Goal: Contribute content: Add original content to the website for others to see

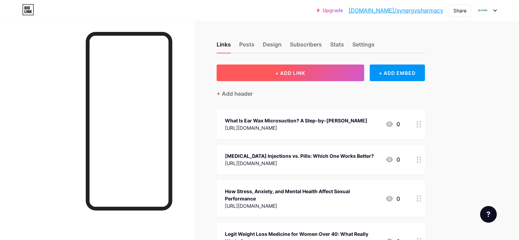
click at [297, 73] on span "+ ADD LINK" at bounding box center [290, 73] width 30 height 6
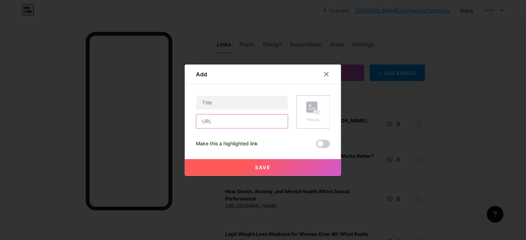
click at [229, 118] on input "text" at bounding box center [242, 122] width 92 height 14
paste input "[URL][DOMAIN_NAME]"
type input "[URL][DOMAIN_NAME]"
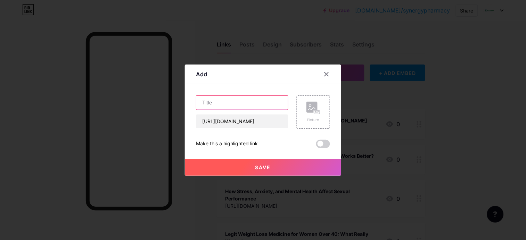
click at [239, 97] on input "text" at bounding box center [242, 103] width 92 height 14
paste input "[MEDICAL_DATA] and Mental Health: The Impact of Weight Loss on Wellbeing"
type input "[MEDICAL_DATA] and Mental Health: The Impact of Weight Loss on Wellbeing"
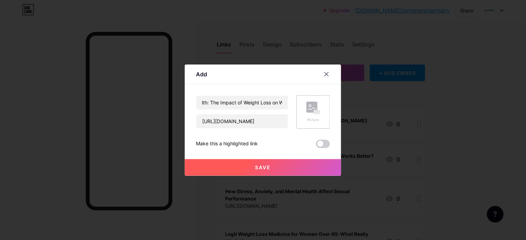
click at [270, 165] on span "Save" at bounding box center [263, 168] width 16 height 6
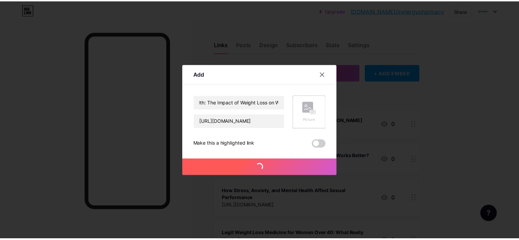
scroll to position [0, 0]
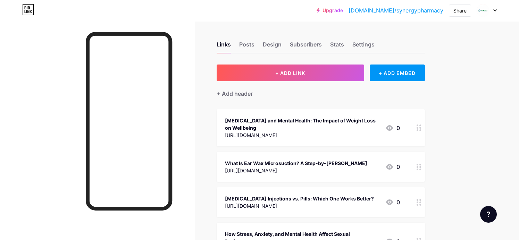
click at [402, 10] on link "[DOMAIN_NAME]/synergypharmacy" at bounding box center [396, 10] width 95 height 8
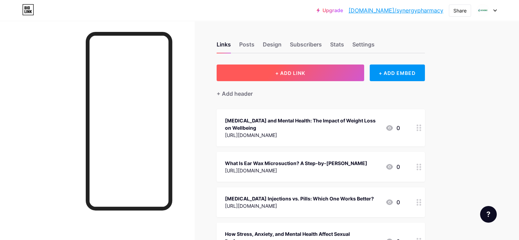
click at [295, 68] on button "+ ADD LINK" at bounding box center [291, 73] width 148 height 17
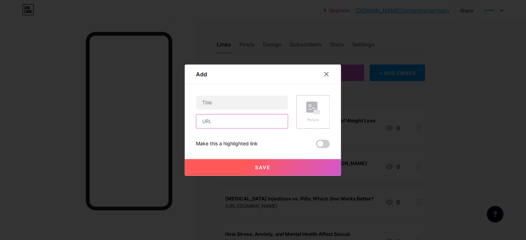
click at [227, 123] on input "text" at bounding box center [242, 122] width 92 height 14
paste input "[URL][DOMAIN_NAME]"
type input "[URL][DOMAIN_NAME]"
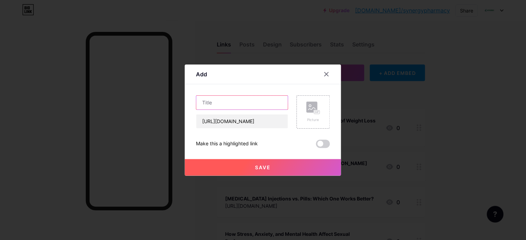
click at [237, 101] on input "text" at bounding box center [242, 103] width 92 height 14
paste input "[MEDICAL_DATA] and Mental Health: The Impact of Weight Loss on Wellbeing"
type input "[MEDICAL_DATA] and Mental Health: The Impact of Weight Loss on Wellbeing"
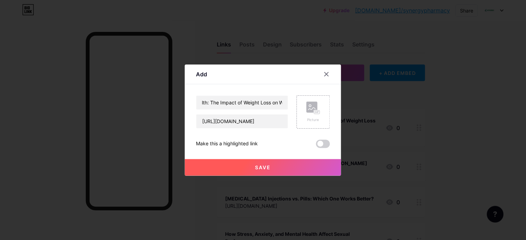
click at [258, 165] on span "Save" at bounding box center [263, 168] width 16 height 6
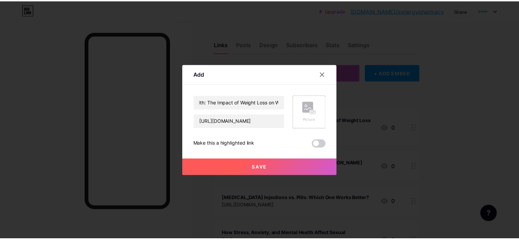
scroll to position [0, 0]
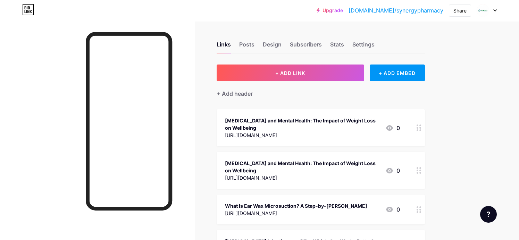
click at [412, 10] on link "[DOMAIN_NAME]/synergypharmacy" at bounding box center [396, 10] width 95 height 8
click at [404, 161] on div "[MEDICAL_DATA] and Mental Health: The Impact of Weight Loss on Wellbeing [URL][…" at bounding box center [321, 170] width 208 height 37
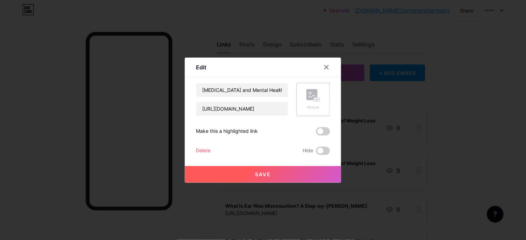
click at [198, 148] on div "Delete" at bounding box center [203, 151] width 15 height 8
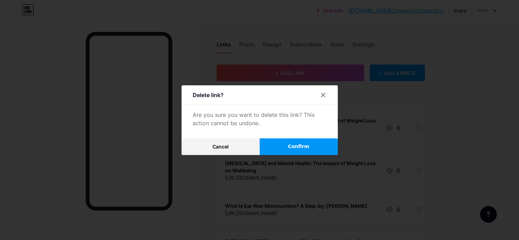
click at [287, 146] on button "Confirm" at bounding box center [299, 147] width 78 height 17
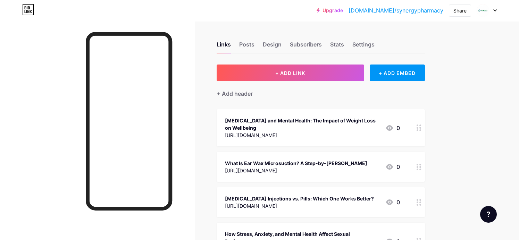
click at [413, 13] on link "[DOMAIN_NAME]/synergypharmacy" at bounding box center [396, 10] width 95 height 8
